Goal: Transaction & Acquisition: Purchase product/service

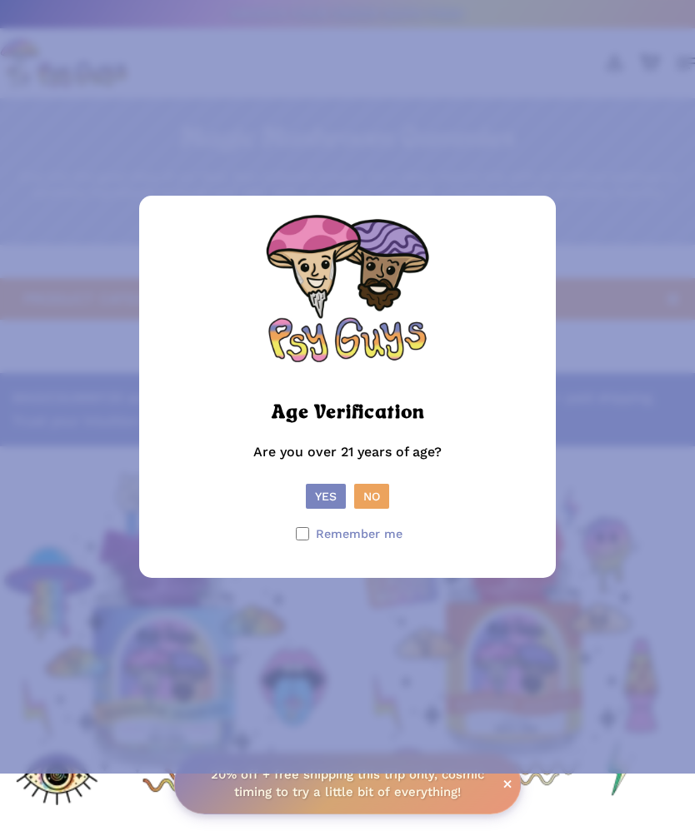
click at [323, 509] on button "Yes" at bounding box center [326, 496] width 40 height 25
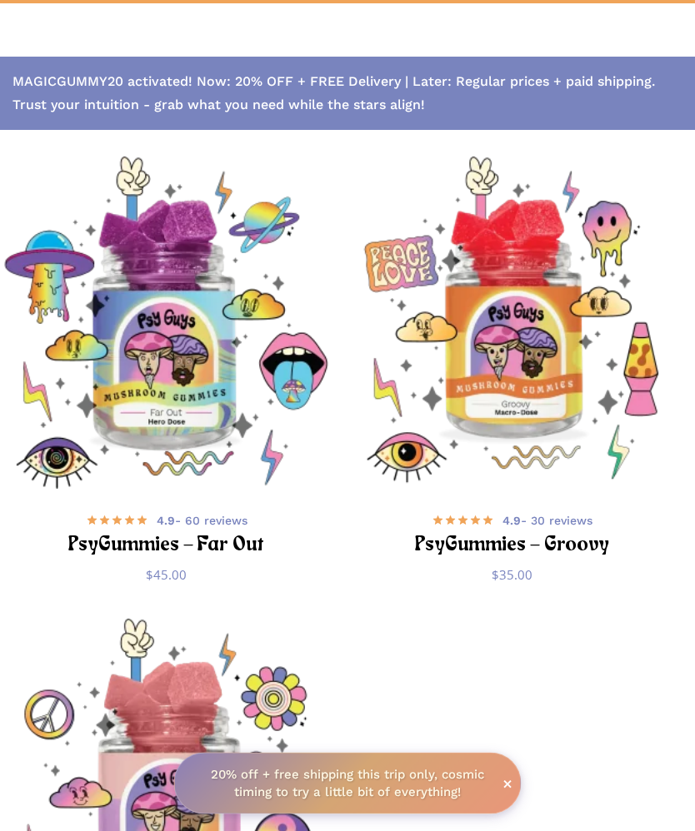
scroll to position [278, 0]
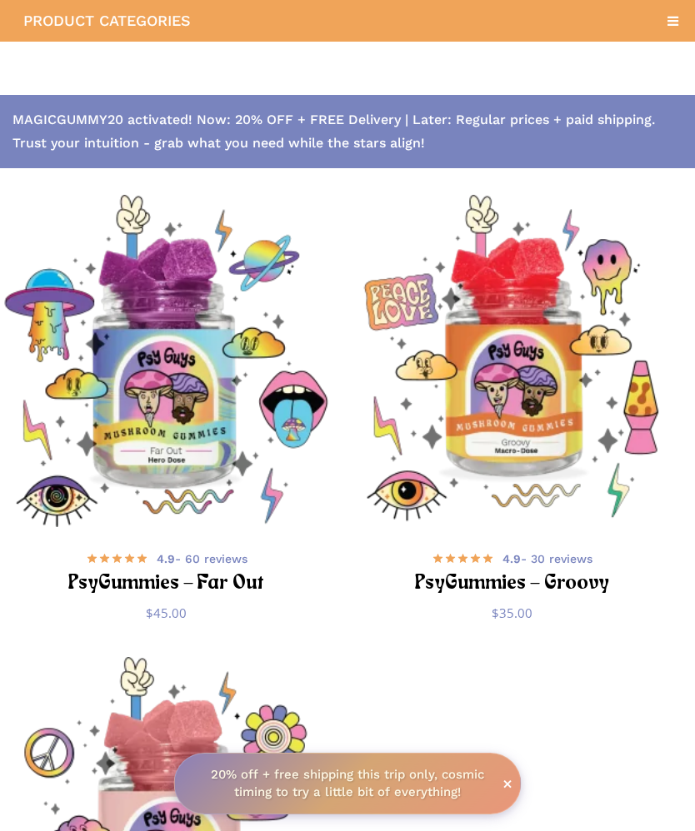
click at [530, 395] on img "PsyGummies - Groovy" at bounding box center [511, 361] width 332 height 332
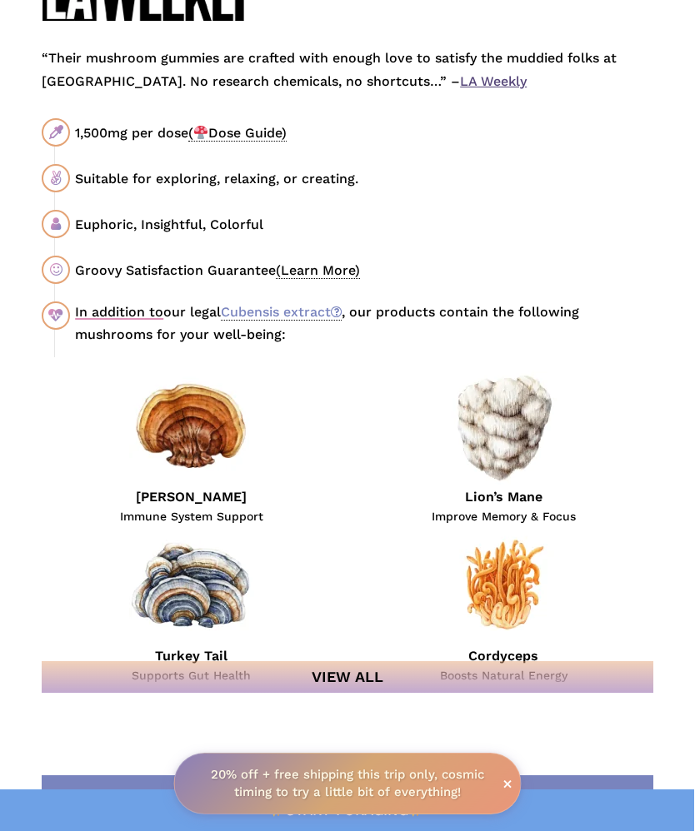
scroll to position [1629, 0]
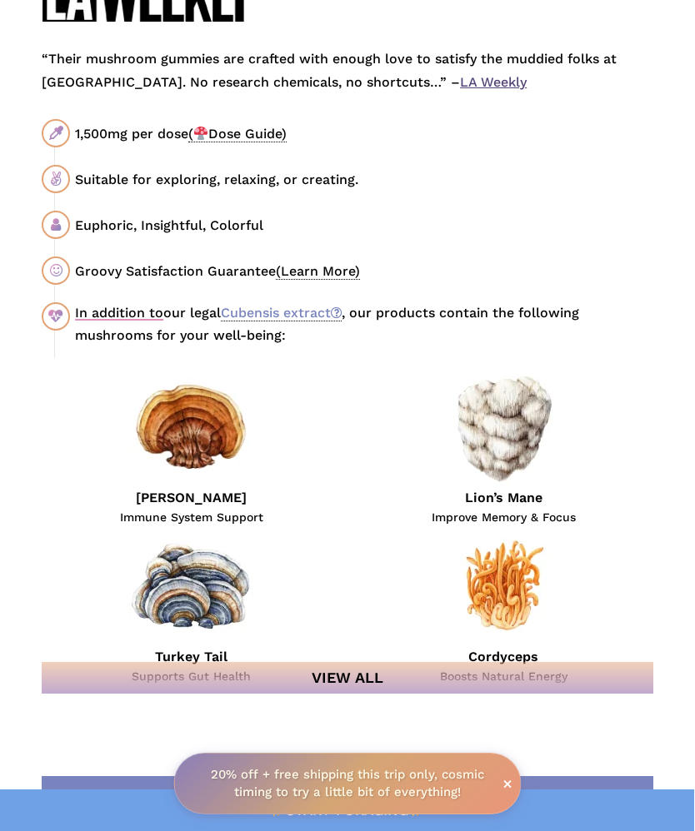
click at [315, 317] on link "Cubensis extract" at bounding box center [281, 313] width 121 height 17
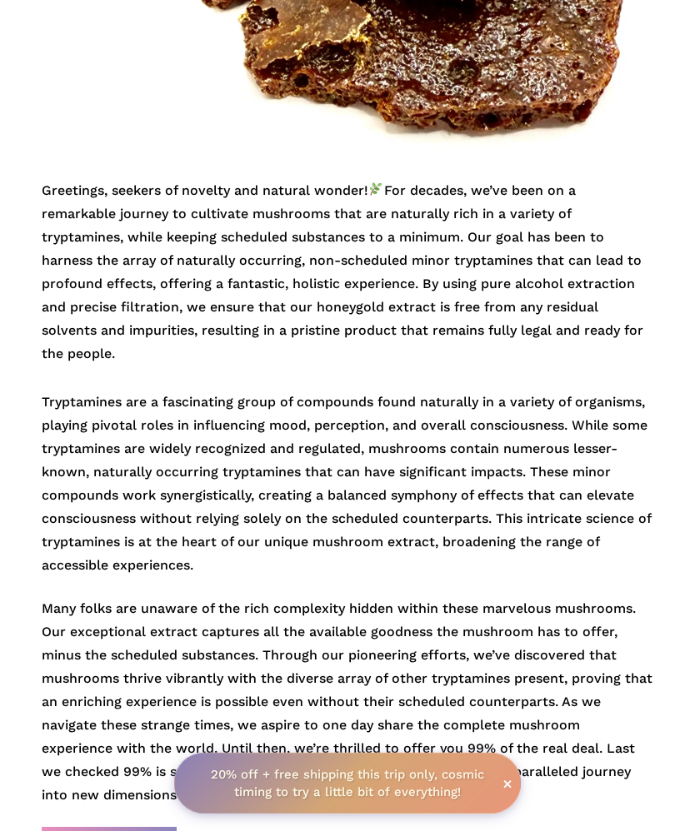
scroll to position [47, 0]
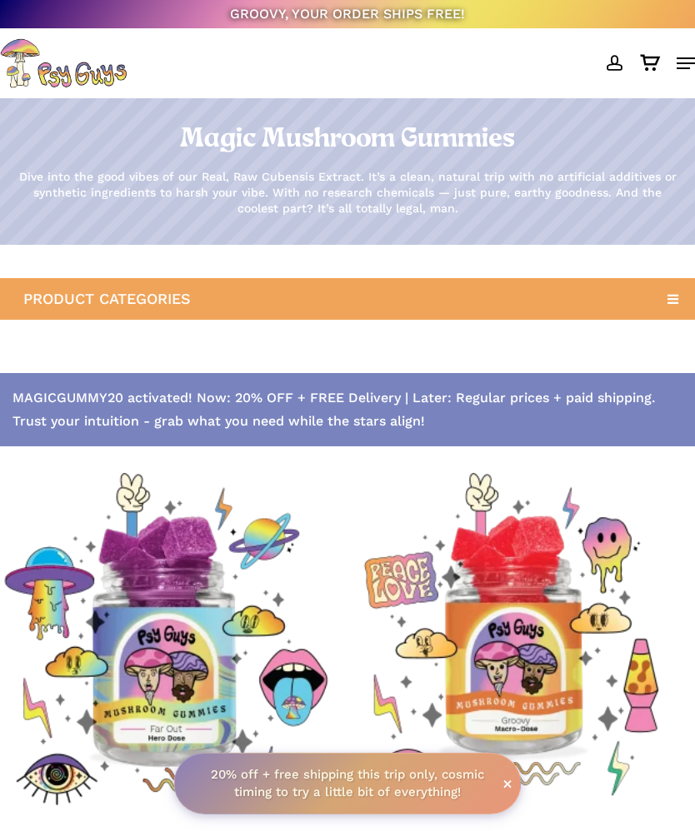
click at [97, 73] on img "Main Menu" at bounding box center [63, 63] width 127 height 50
